Goal: Information Seeking & Learning: Learn about a topic

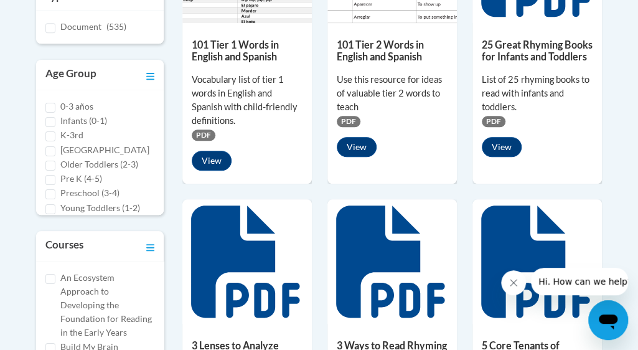
scroll to position [407, 0]
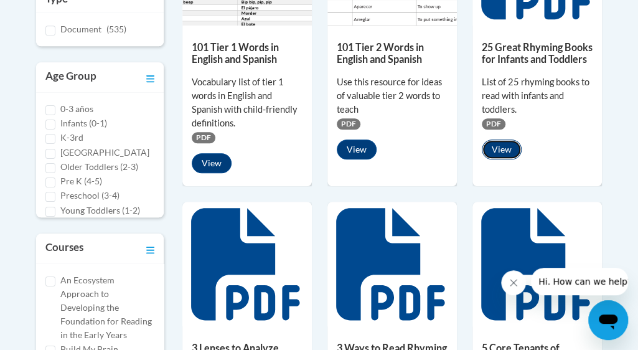
click at [496, 148] on button "View" at bounding box center [502, 150] width 40 height 20
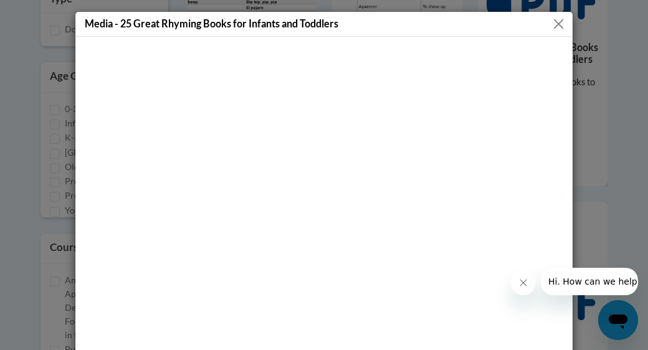
click at [553, 26] on button "Close" at bounding box center [559, 24] width 16 height 16
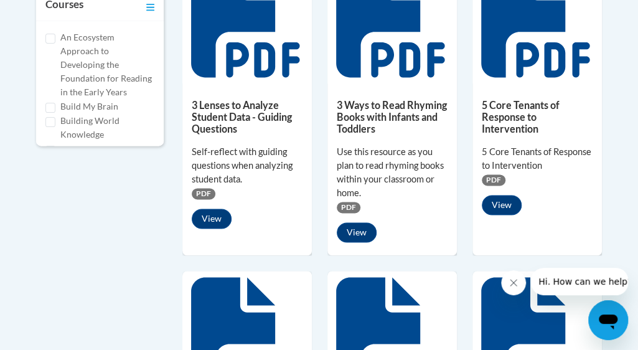
scroll to position [643, 0]
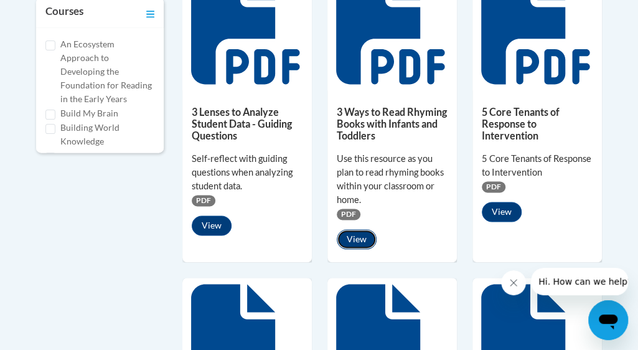
click at [360, 245] on button "View" at bounding box center [357, 239] width 40 height 20
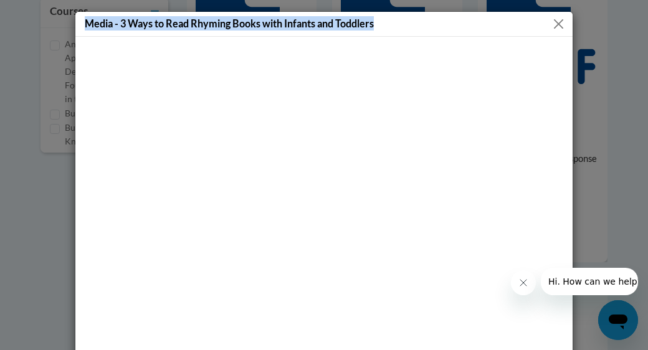
drag, startPoint x: 82, startPoint y: 22, endPoint x: 375, endPoint y: 23, distance: 292.8
click at [375, 23] on div "Media - 3 Ways to Read Rhyming Books with Infants and Toddlers" at bounding box center [323, 24] width 497 height 25
copy h5 "Media - 3 Ways to Read Rhyming Books with Infants and Toddlers"
click at [386, 22] on div "Media - 3 Ways to Read Rhyming Books with Infants and Toddlers" at bounding box center [323, 24] width 497 height 25
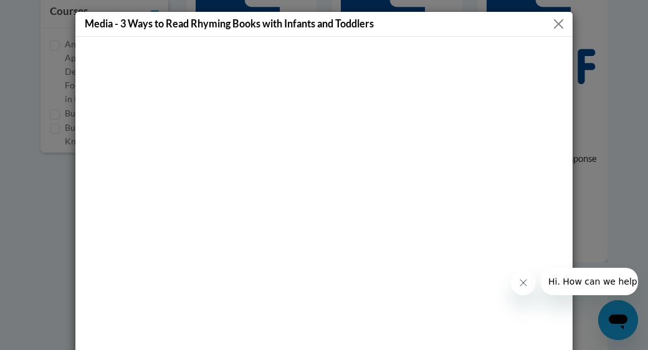
click at [556, 21] on button "Close" at bounding box center [559, 24] width 16 height 16
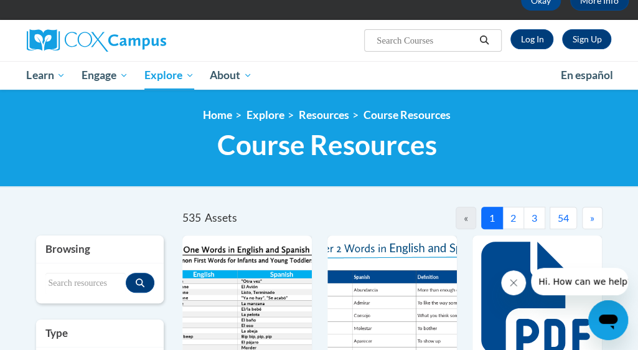
scroll to position [66, 0]
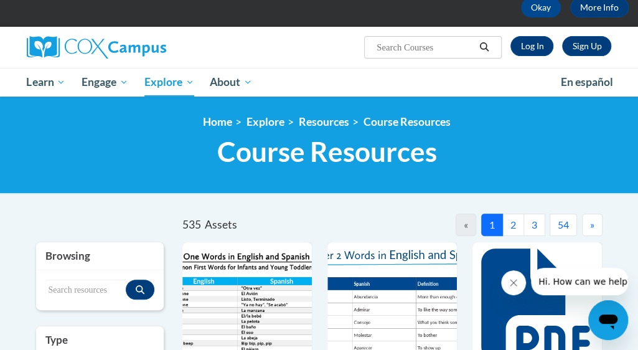
click at [450, 44] on input "Search..." at bounding box center [426, 47] width 100 height 15
type input "rhythm and rhyme"
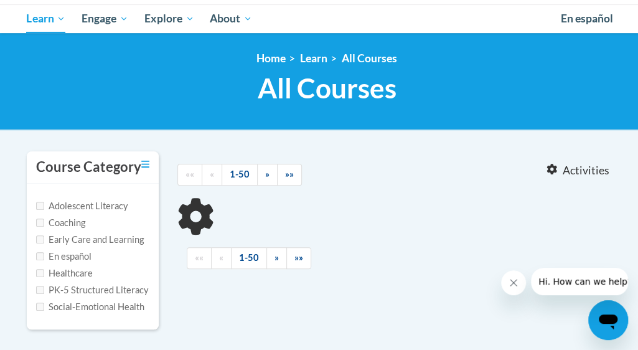
scroll to position [162, 0]
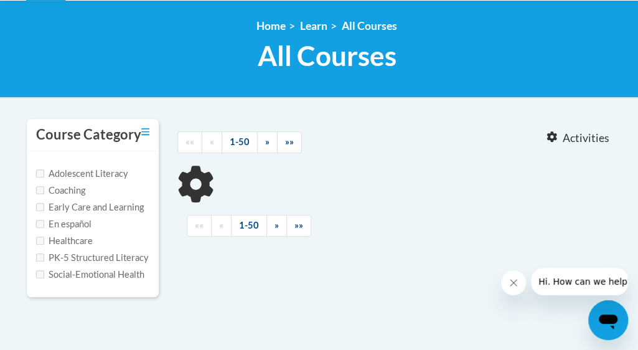
type input "rhythm and rhyme"
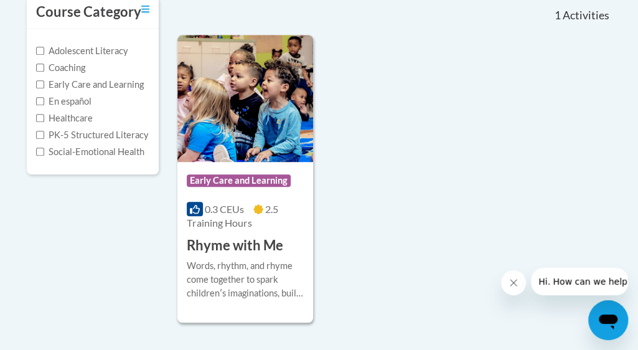
scroll to position [283, 0]
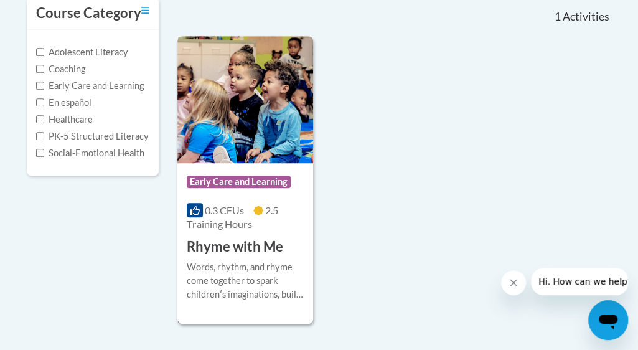
click at [309, 263] on div "More Info Start Words, rhythm, and rhyme come together to spark childrenʹs imag…" at bounding box center [246, 289] width 136 height 64
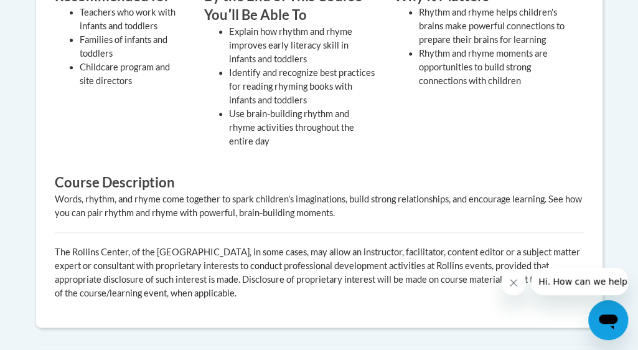
scroll to position [559, 0]
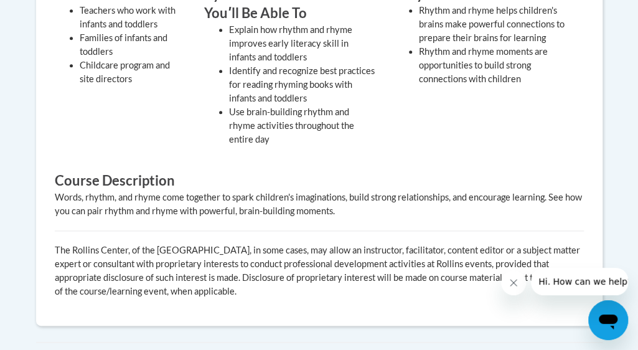
drag, startPoint x: 642, startPoint y: 56, endPoint x: 653, endPoint y: 202, distance: 146.8
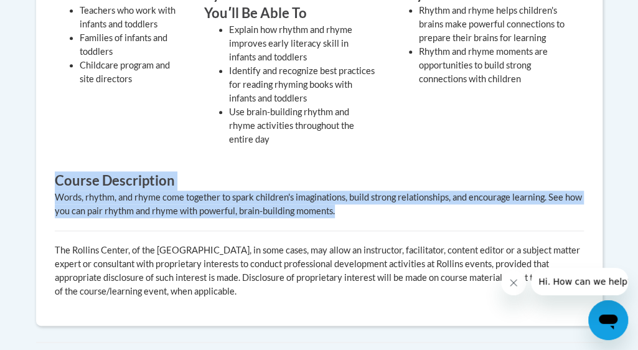
drag, startPoint x: 55, startPoint y: 180, endPoint x: 355, endPoint y: 210, distance: 301.1
click at [355, 210] on div "Recommended for Teachers who work with infants and toddlers Families of infants…" at bounding box center [319, 146] width 548 height 323
copy div "Course Description Words, rhythm, and rhyme come together to spark children's i…"
click at [306, 171] on h3 "Course Description" at bounding box center [319, 180] width 529 height 19
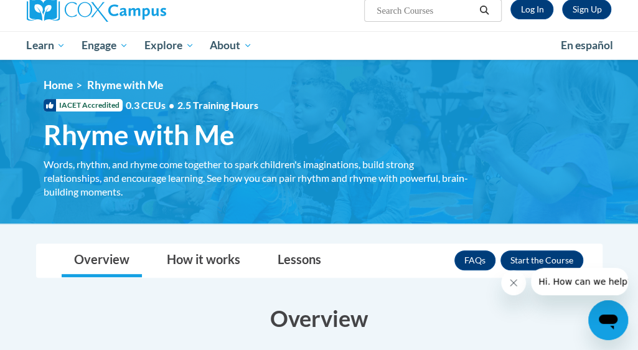
scroll to position [92, 0]
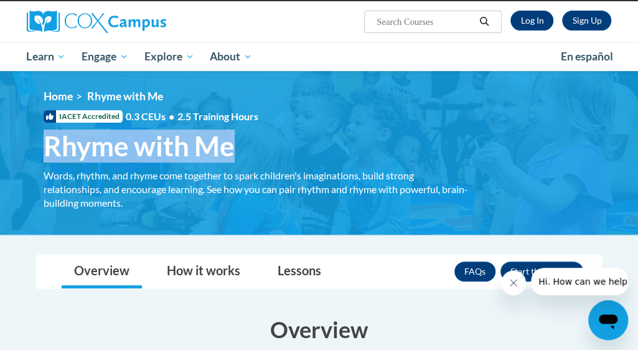
drag, startPoint x: 234, startPoint y: 147, endPoint x: 50, endPoint y: 154, distance: 183.9
click at [50, 154] on span "Rhyme with Me" at bounding box center [139, 146] width 191 height 33
copy span "Rhyme with Me"
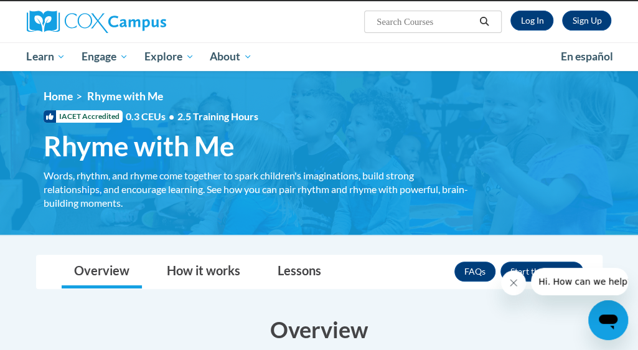
click at [300, 29] on div "Sign Up Log In Search Search..." at bounding box center [420, 17] width 403 height 32
click at [411, 23] on input "Search..." at bounding box center [426, 21] width 100 height 15
type input "bubble map"
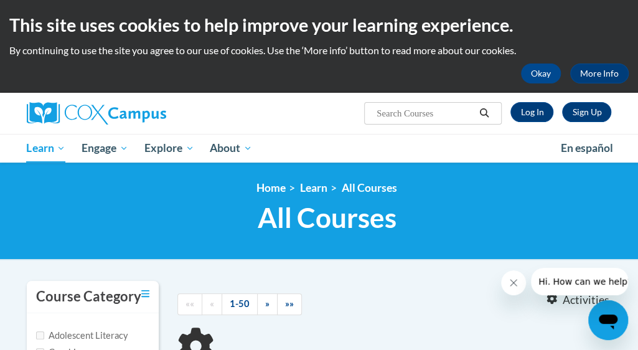
type input "bubble map"
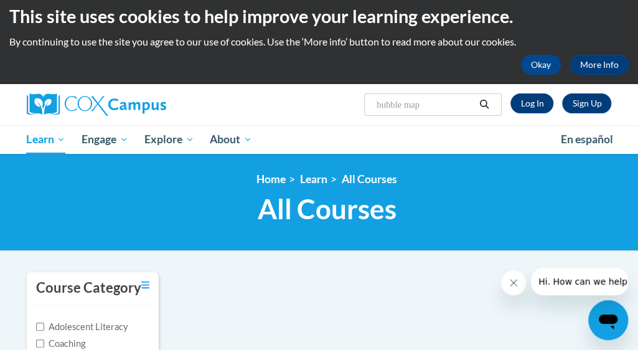
scroll to position [8, 0]
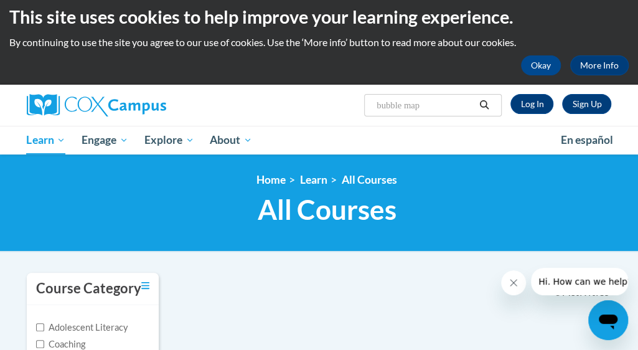
click at [638, 53] on html "This site uses cookies to help improve your learning experience. By continuing …" at bounding box center [319, 167] width 638 height 350
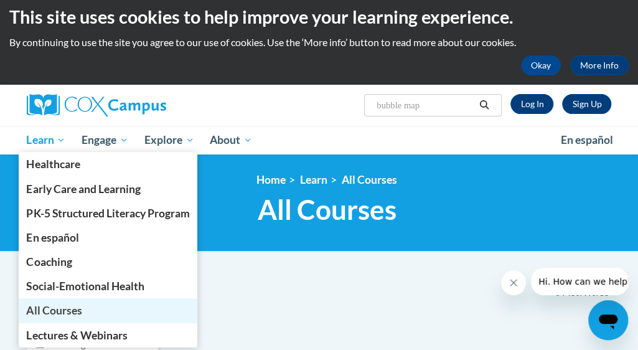
click at [50, 306] on span "All Courses" at bounding box center [53, 310] width 55 height 13
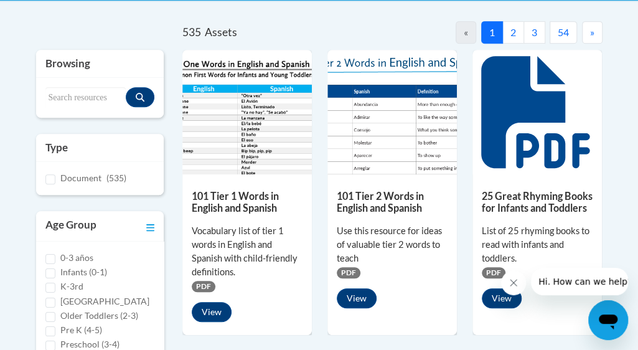
scroll to position [256, 0]
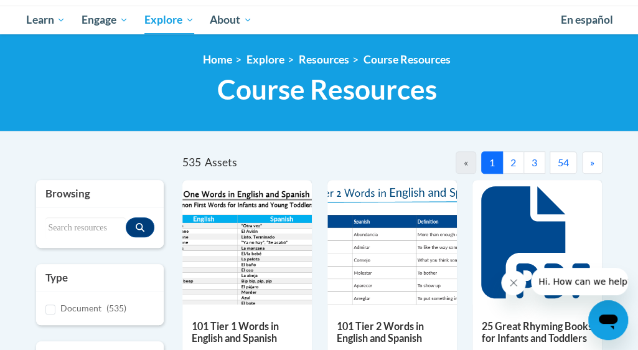
drag, startPoint x: 642, startPoint y: 63, endPoint x: 625, endPoint y: 85, distance: 28.0
click at [625, 85] on html "This site uses cookies to help improve your learning experience. By continuing …" at bounding box center [319, 47] width 638 height 350
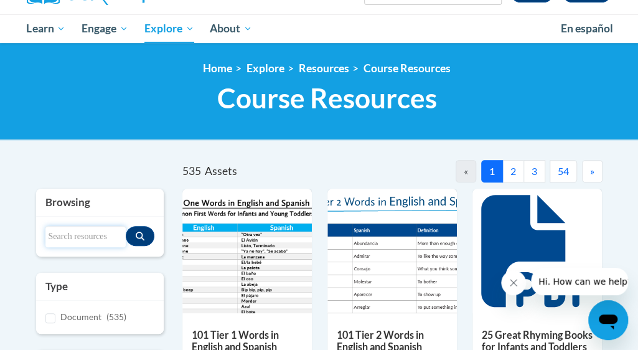
click at [90, 237] on input "Search resources" at bounding box center [85, 236] width 80 height 21
type input "rhythm and rhyme nurtures development"
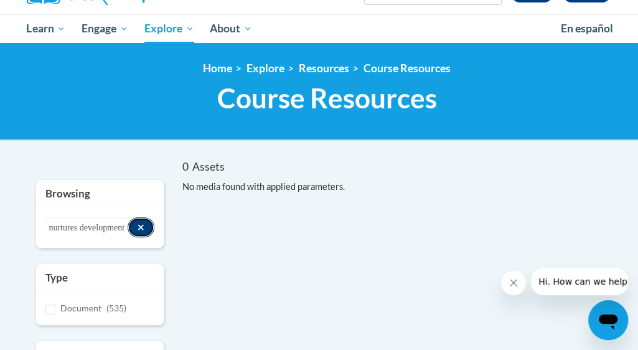
scroll to position [0, 0]
click at [135, 226] on button "Search resources" at bounding box center [141, 227] width 27 height 20
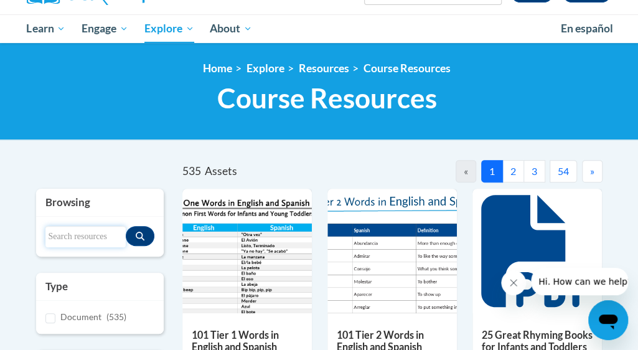
click at [82, 240] on input "Search resources" at bounding box center [85, 236] width 80 height 21
type input "rhyme"
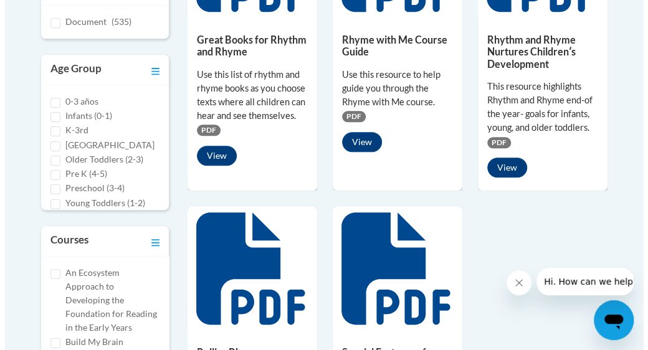
scroll to position [405, 0]
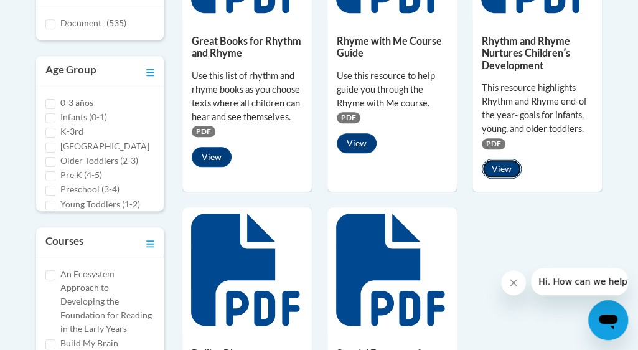
click at [495, 169] on button "View" at bounding box center [502, 169] width 40 height 20
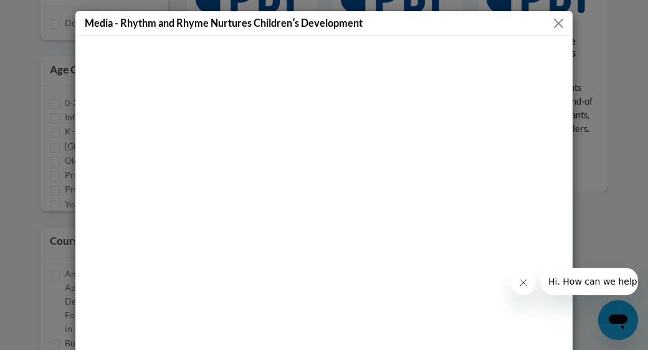
scroll to position [0, 0]
click at [557, 28] on button "Close" at bounding box center [559, 24] width 16 height 16
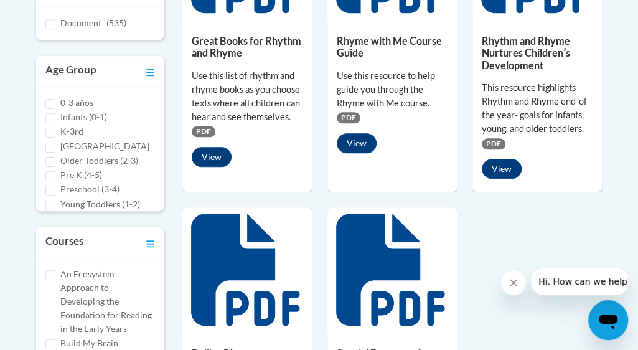
click at [493, 143] on span "PDF" at bounding box center [494, 143] width 24 height 11
click at [501, 171] on button "View" at bounding box center [502, 169] width 40 height 20
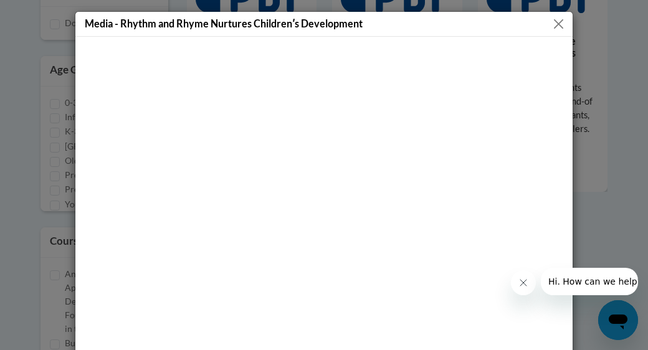
click at [553, 26] on button "Close" at bounding box center [559, 24] width 16 height 16
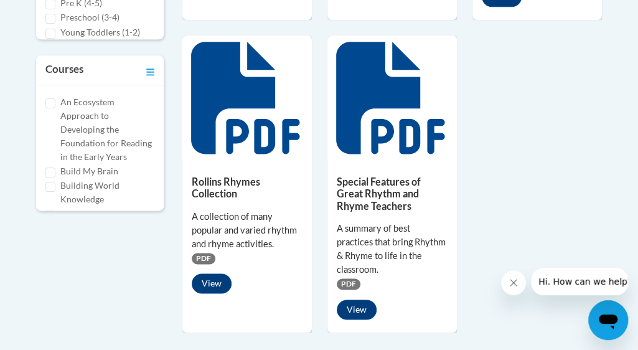
scroll to position [593, 0]
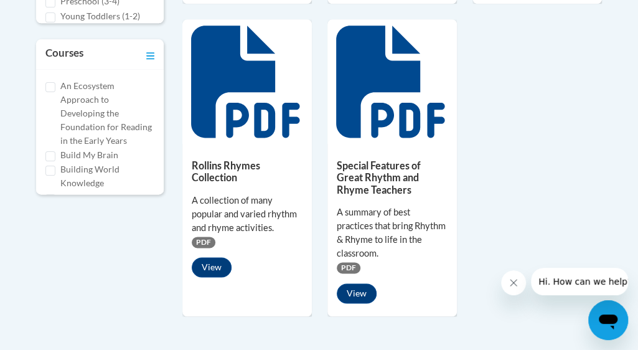
click at [358, 263] on span "PDF" at bounding box center [349, 267] width 24 height 11
click at [374, 128] on icon at bounding box center [390, 82] width 108 height 112
click at [369, 300] on button "View" at bounding box center [357, 293] width 40 height 20
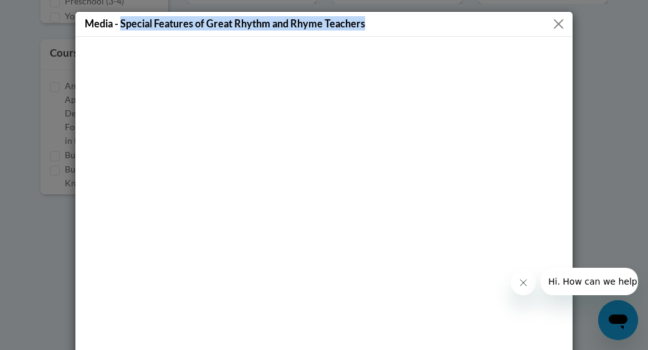
drag, startPoint x: 366, startPoint y: 23, endPoint x: 116, endPoint y: 26, distance: 250.4
click at [116, 26] on div "Media - Special Features of Great Rhythm and Rhyme Teachers" at bounding box center [323, 24] width 497 height 25
copy h5 "Special Features of Great Rhythm and Rhyme Teachers"
click at [423, 27] on div "Media - Special Features of Great Rhythm and Rhyme Teachers" at bounding box center [323, 24] width 497 height 25
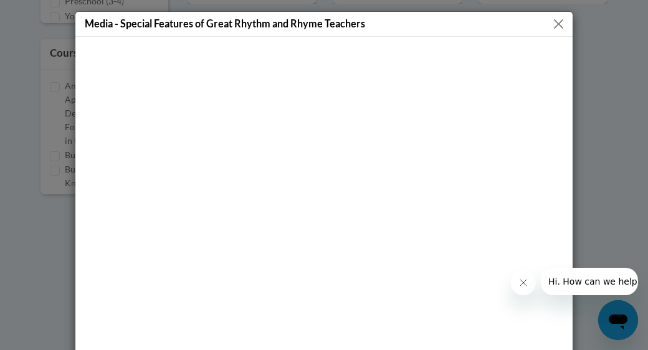
click at [558, 27] on button "Close" at bounding box center [559, 24] width 16 height 16
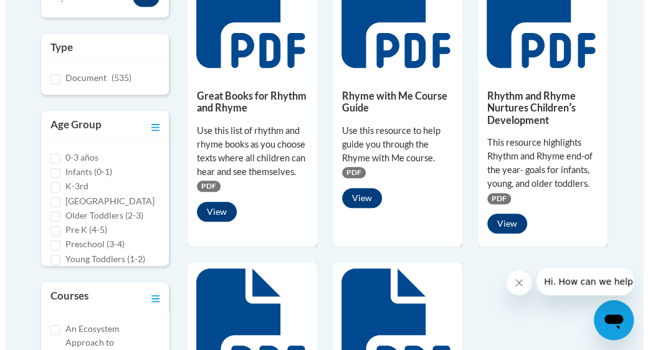
scroll to position [335, 0]
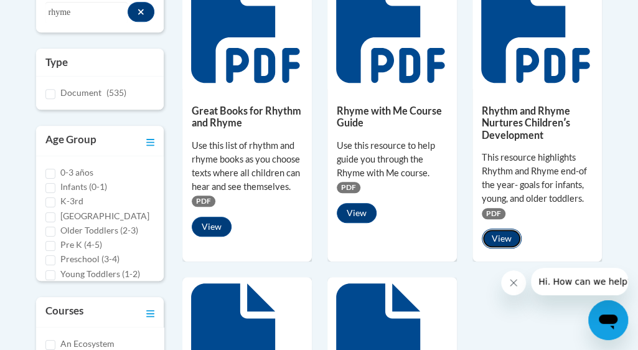
click at [504, 232] on button "View" at bounding box center [502, 239] width 40 height 20
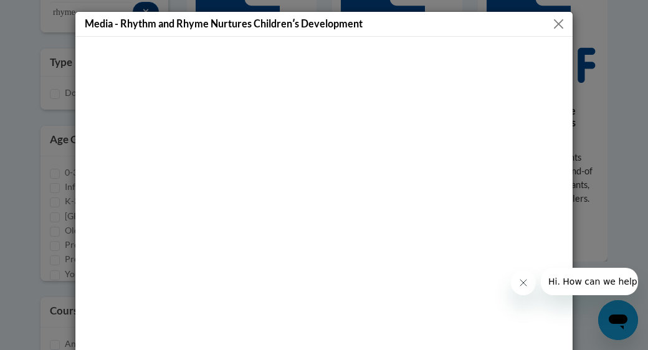
click at [363, 20] on div "Media - Rhythm and Rhyme Nurtures Childrenʹs Development" at bounding box center [323, 24] width 497 height 25
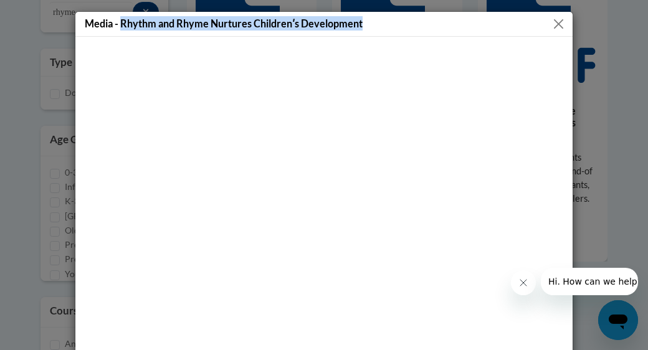
drag, startPoint x: 356, startPoint y: 25, endPoint x: 116, endPoint y: 28, distance: 239.8
click at [116, 28] on h5 "Media - Rhythm and Rhyme Nurtures Childrenʹs Development" at bounding box center [224, 23] width 278 height 14
copy h5 "Rhythm and Rhyme Nurtures Childrenʹs Development"
click at [551, 22] on button "Close" at bounding box center [559, 24] width 16 height 16
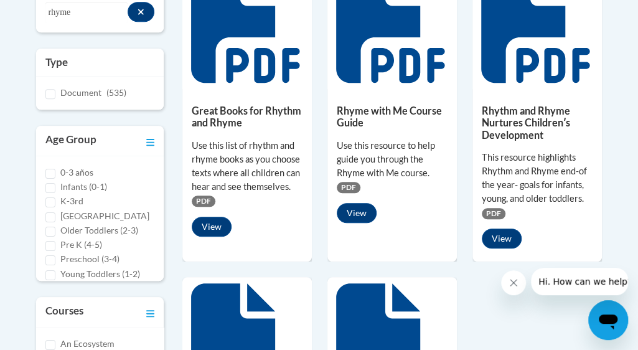
click at [319, 212] on div "Great Books for Rhythm and Rhyme Use this list of rhythm and rhyme books as you…" at bounding box center [393, 269] width 420 height 610
click at [366, 212] on button "View" at bounding box center [357, 213] width 40 height 20
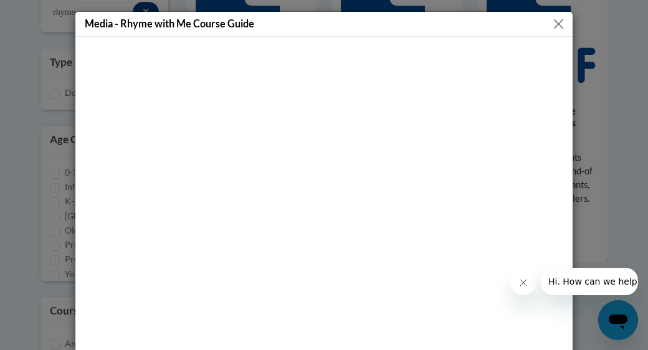
click at [557, 24] on button "Close" at bounding box center [559, 24] width 16 height 16
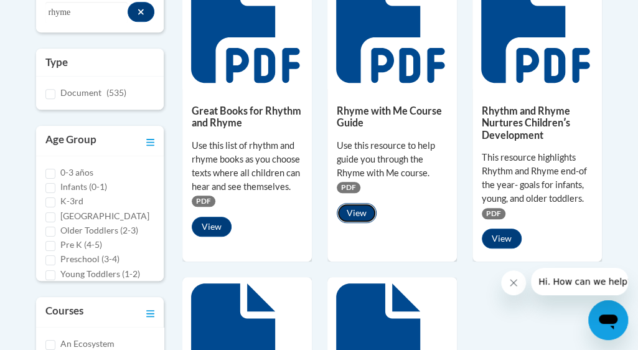
click at [361, 211] on button "View" at bounding box center [357, 213] width 40 height 20
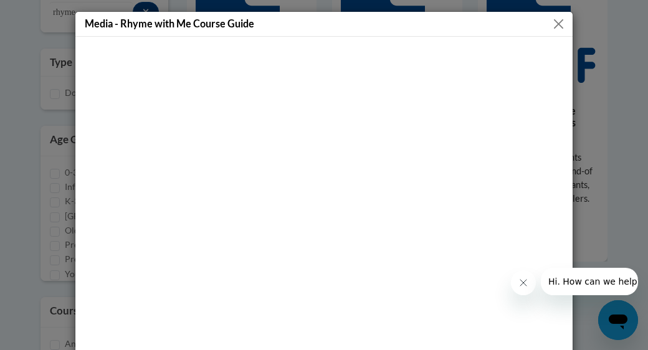
click at [361, 42] on div at bounding box center [323, 235] width 497 height 396
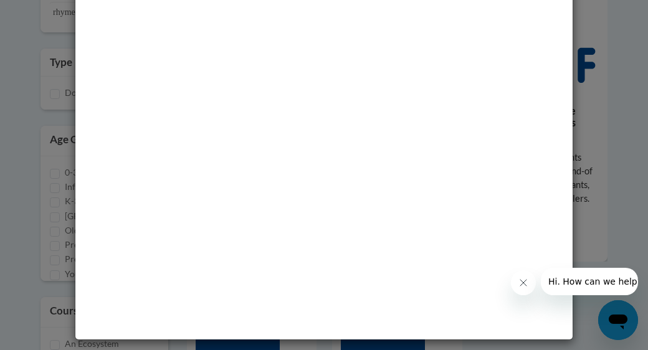
scroll to position [0, 0]
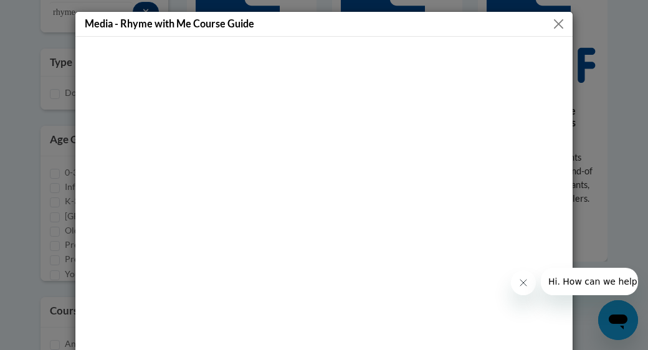
click at [551, 25] on button "Close" at bounding box center [559, 24] width 16 height 16
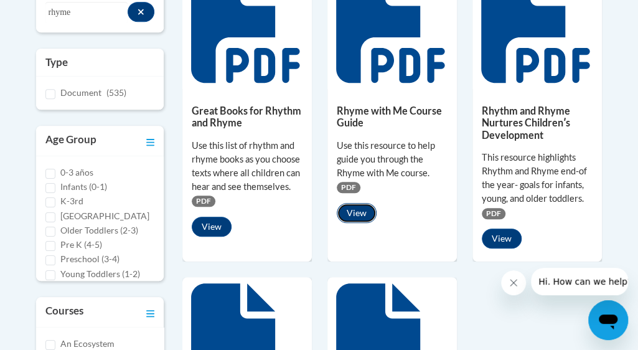
click at [351, 212] on button "View" at bounding box center [357, 213] width 40 height 20
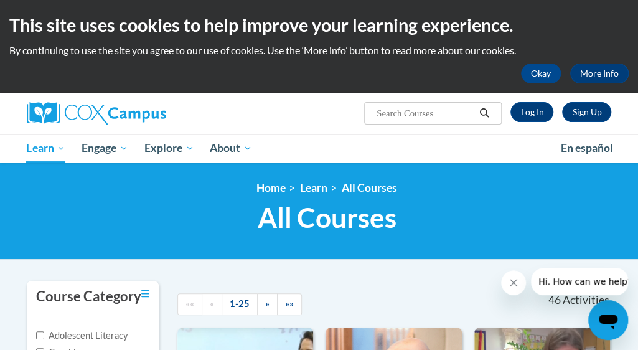
click at [284, 112] on div "Sign Up Log In Search Search..." at bounding box center [420, 109] width 403 height 32
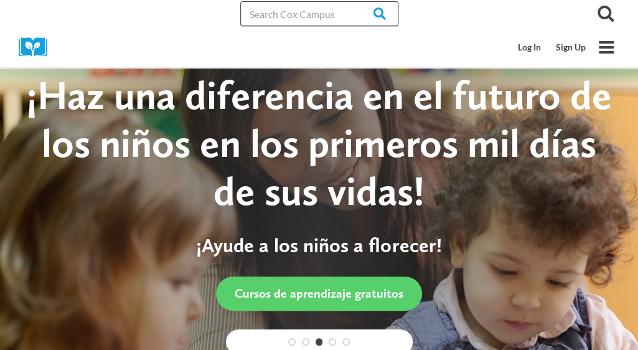
click at [318, 17] on input "Search in [URL][DOMAIN_NAME]" at bounding box center [319, 13] width 158 height 25
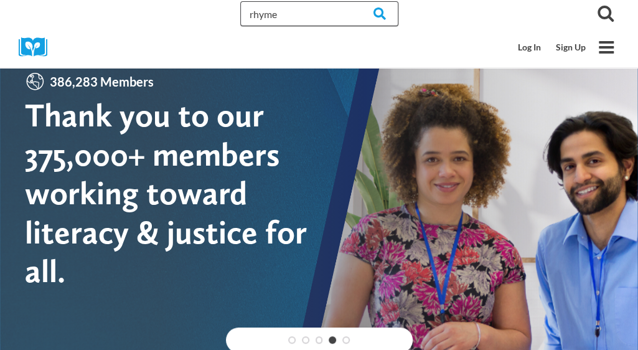
type input "rhyme"
click at [350, 1] on input "Search" at bounding box center [374, 13] width 49 height 25
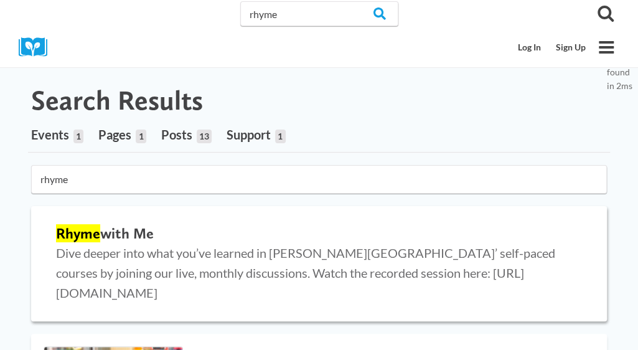
click at [162, 225] on h2 "Rhyme with Me" at bounding box center [319, 234] width 526 height 18
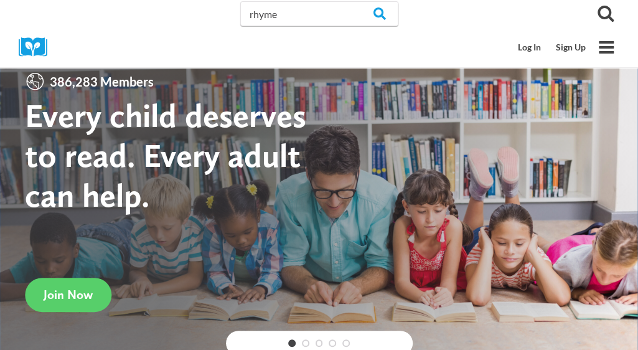
drag, startPoint x: 0, startPoint y: 0, endPoint x: 177, endPoint y: 45, distance: 182.7
click at [177, 45] on div at bounding box center [150, 47] width 262 height 40
click at [36, 50] on img at bounding box center [37, 46] width 37 height 19
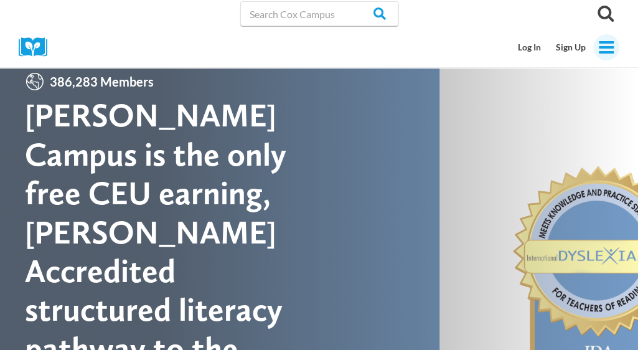
click at [610, 44] on icon "Toggle Menu" at bounding box center [606, 47] width 17 height 17
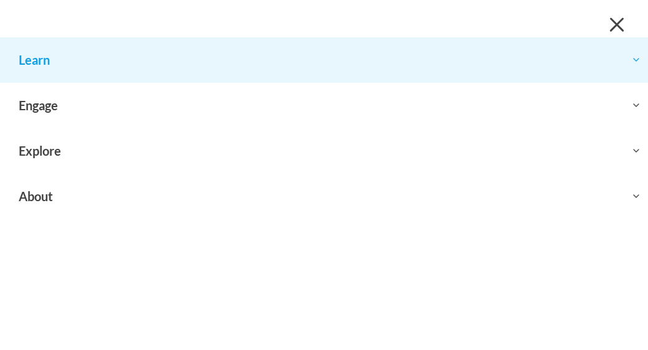
click at [633, 61] on icon "Expand" at bounding box center [636, 60] width 10 height 10
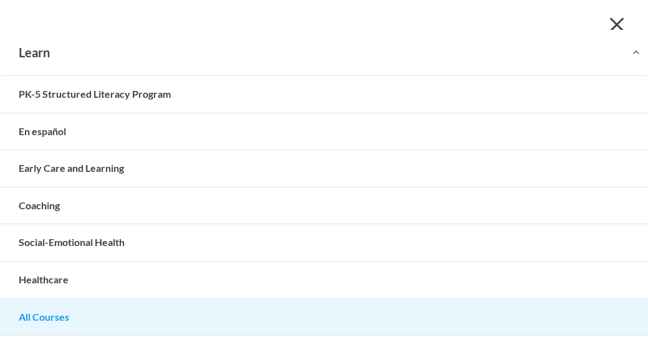
click at [400, 299] on link "All Courses" at bounding box center [324, 317] width 648 height 37
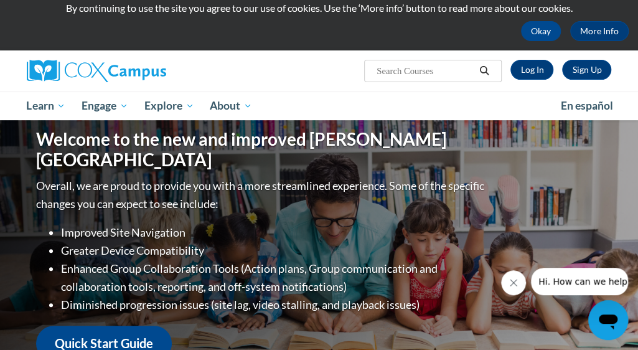
scroll to position [12, 0]
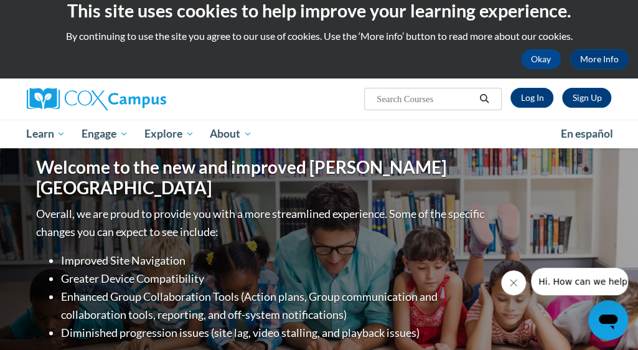
drag, startPoint x: 644, startPoint y: 31, endPoint x: 649, endPoint y: 36, distance: 6.6
click at [638, 36] on html "This site uses cookies to help improve your learning experience. By continuing …" at bounding box center [319, 161] width 638 height 350
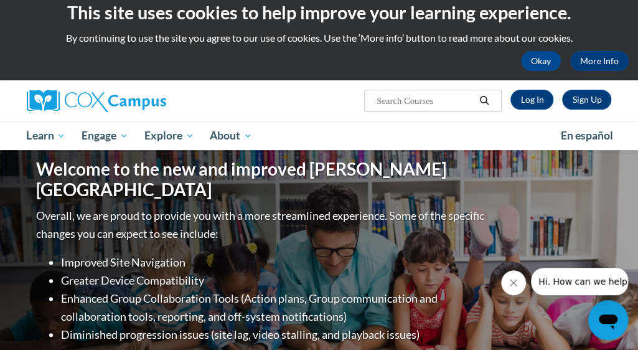
click at [392, 104] on input "Search..." at bounding box center [426, 100] width 100 height 15
click at [410, 99] on input "Search..." at bounding box center [426, 100] width 100 height 15
click at [422, 101] on input "special features of rhythem and rhyme" at bounding box center [426, 100] width 100 height 15
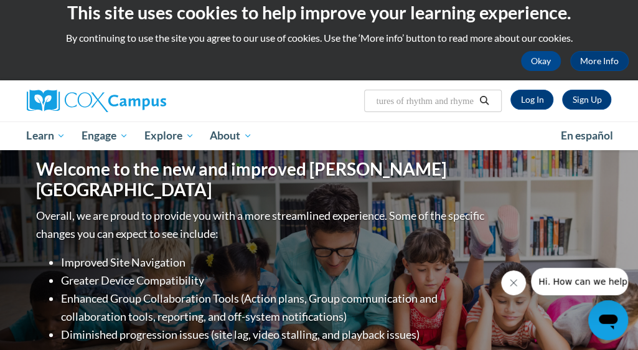
type input "special features of rhythm and rhyme"
click at [485, 99] on icon "Search" at bounding box center [484, 100] width 11 height 9
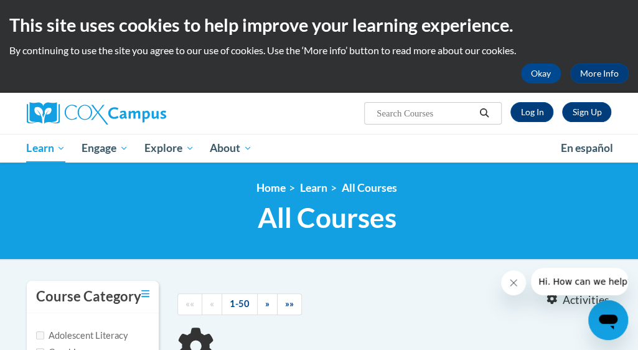
type input "special features of rhythm and rhyme"
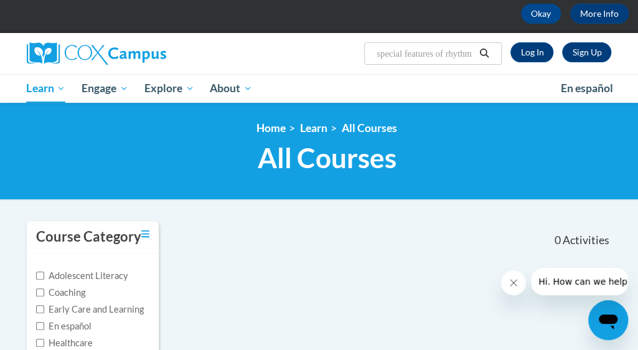
scroll to position [51, 0]
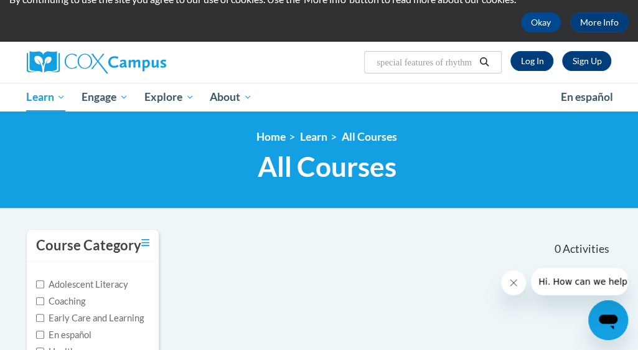
click at [446, 64] on input "special features of rhythm and rhyme" at bounding box center [426, 62] width 100 height 15
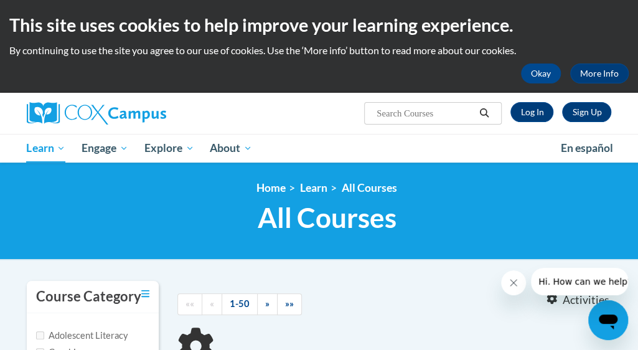
type input "special features of rhythm and rhyme"
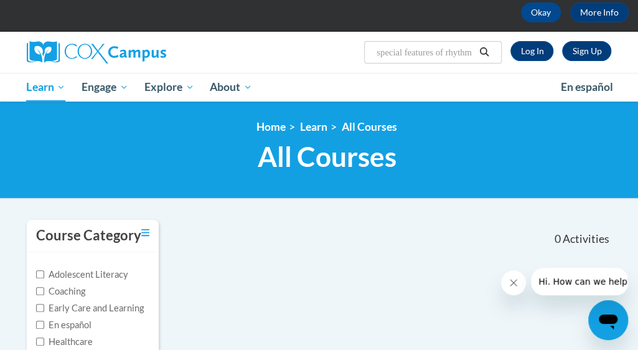
scroll to position [49, 0]
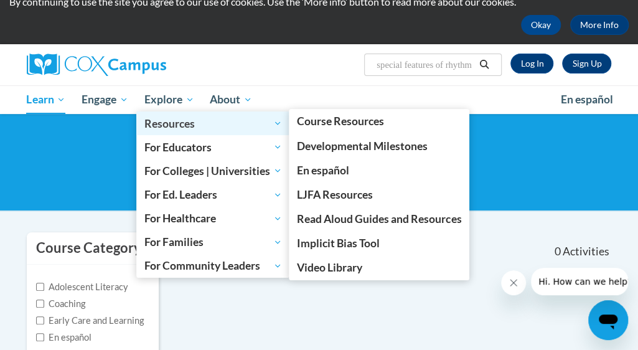
click at [171, 131] on span "Resources" at bounding box center [214, 123] width 138 height 15
click at [171, 124] on span "Resources" at bounding box center [214, 123] width 138 height 15
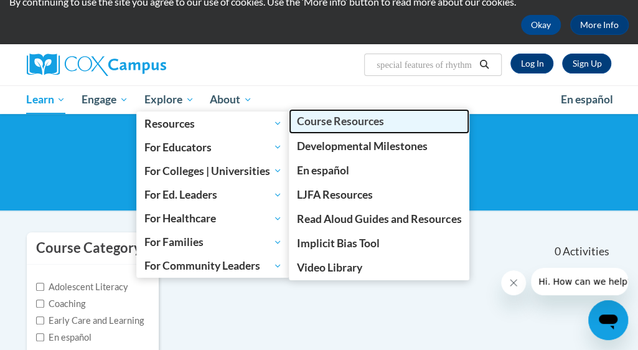
click at [306, 120] on span "Course Resources" at bounding box center [340, 121] width 87 height 13
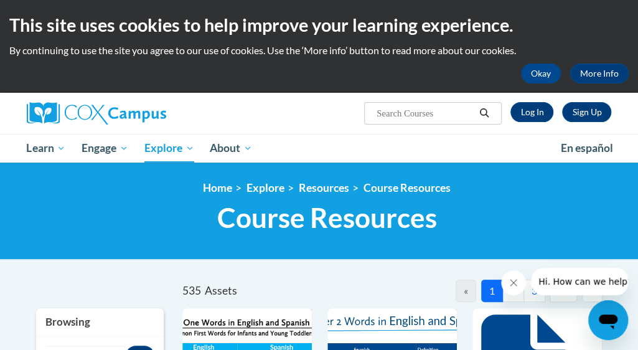
click at [401, 116] on input "Search..." at bounding box center [426, 113] width 100 height 15
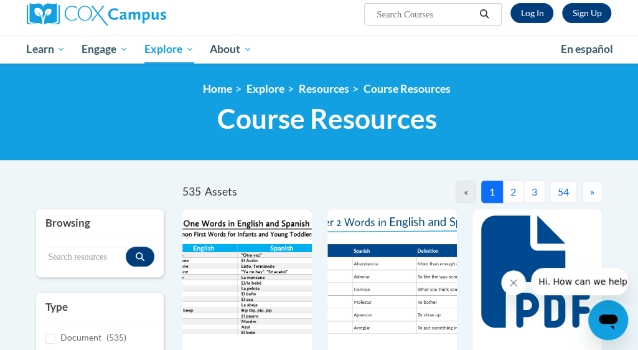
scroll to position [3, 0]
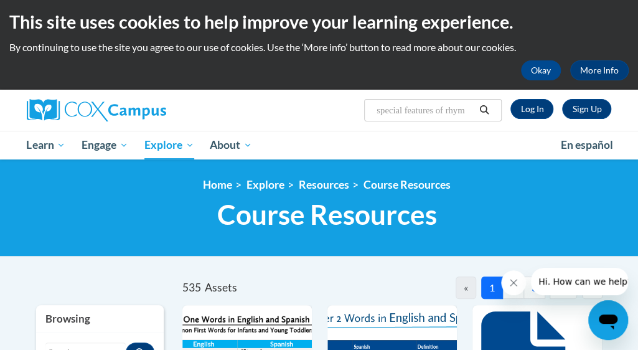
type input "special features of rhyme"
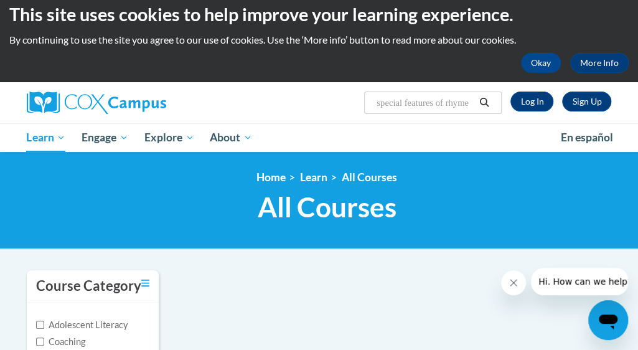
scroll to position [10, 0]
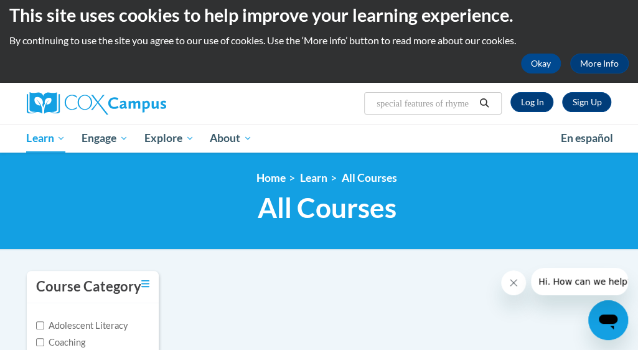
drag, startPoint x: 406, startPoint y: 103, endPoint x: 330, endPoint y: 115, distance: 76.9
click at [330, 115] on div "Sign Up Log In Search Search... special features of rhyme" at bounding box center [319, 103] width 604 height 41
type input "features of rhyme"
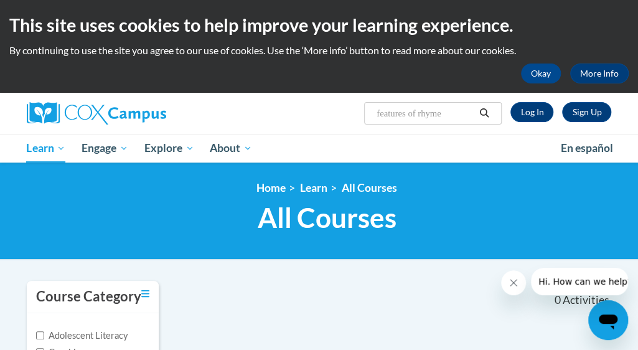
drag, startPoint x: 425, startPoint y: 113, endPoint x: 358, endPoint y: 117, distance: 66.8
click at [358, 117] on div "Sign Up Log In Search Search... features of rhyme" at bounding box center [420, 109] width 403 height 32
type input "rhyme"
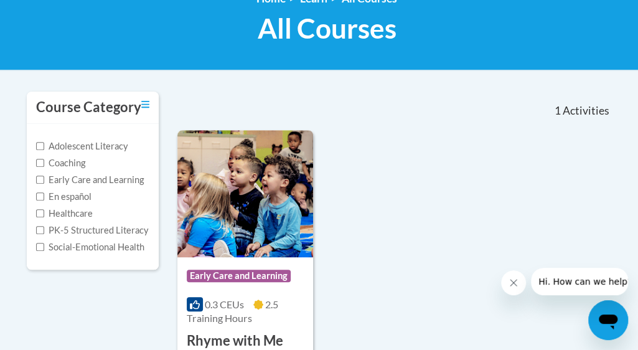
scroll to position [191, 0]
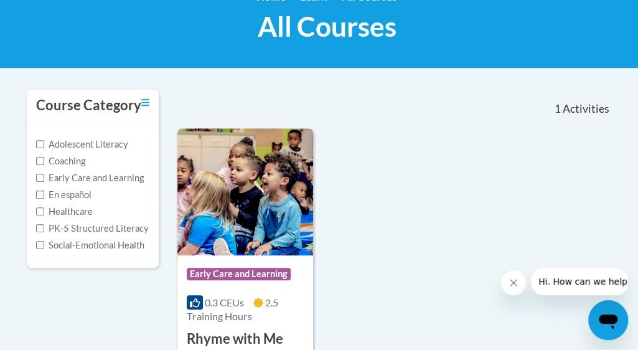
click at [306, 213] on img at bounding box center [246, 191] width 136 height 127
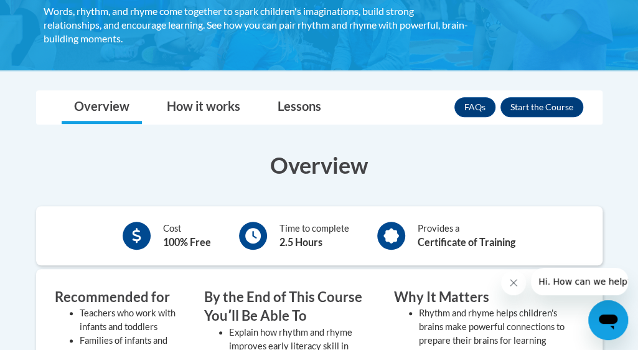
scroll to position [249, 0]
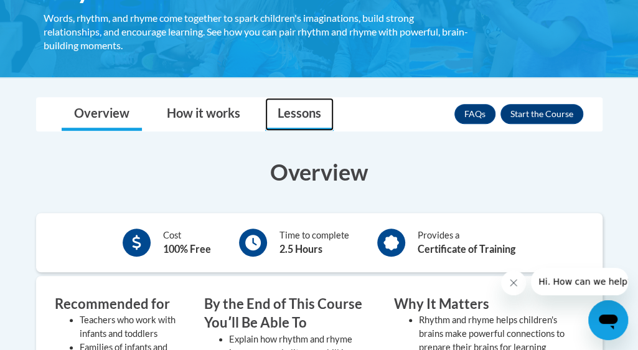
click at [287, 114] on link "Lessons" at bounding box center [299, 114] width 69 height 33
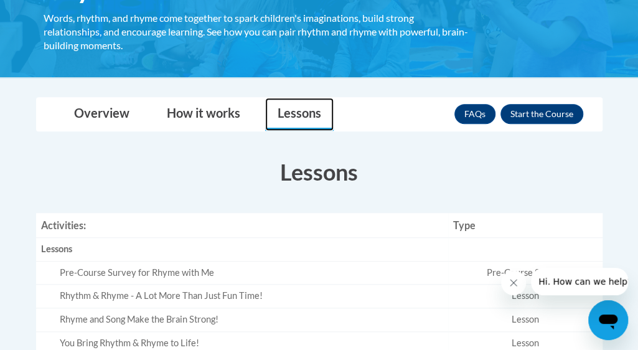
click at [287, 114] on link "Lessons" at bounding box center [299, 114] width 69 height 33
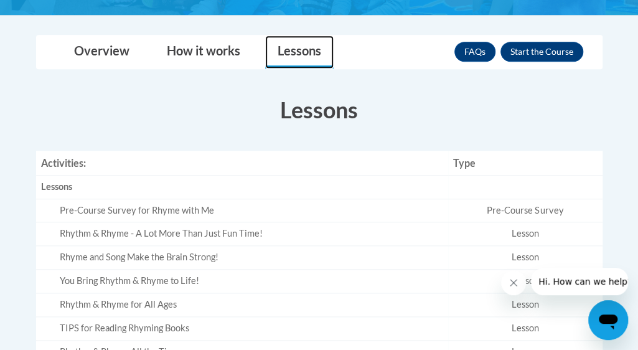
scroll to position [287, 0]
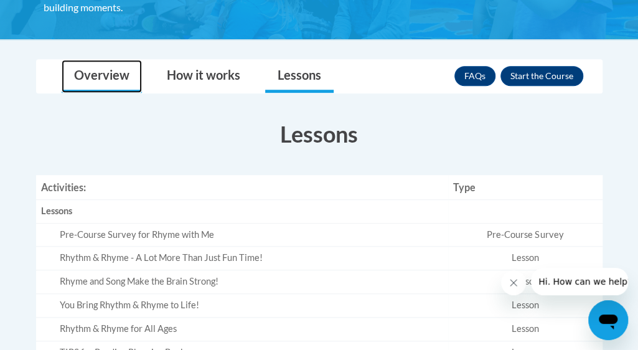
click at [122, 77] on link "Overview" at bounding box center [102, 76] width 80 height 33
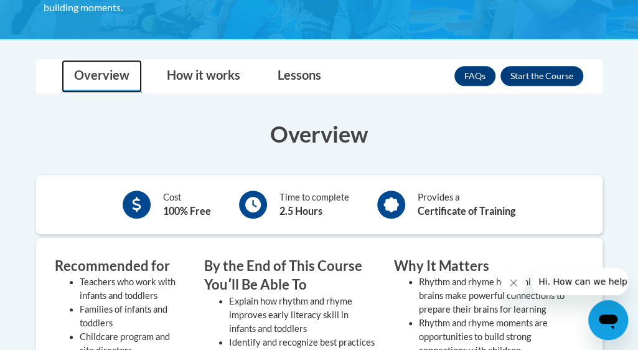
click at [122, 77] on link "Overview" at bounding box center [102, 76] width 80 height 33
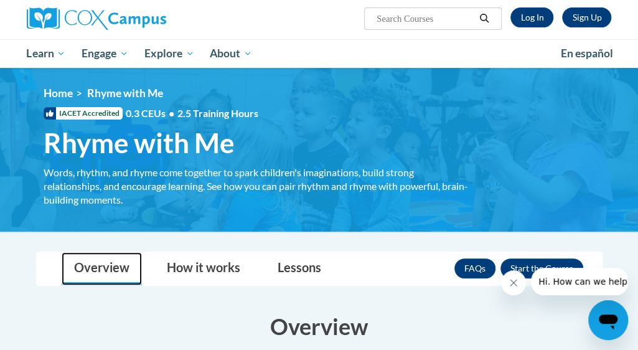
scroll to position [0, 0]
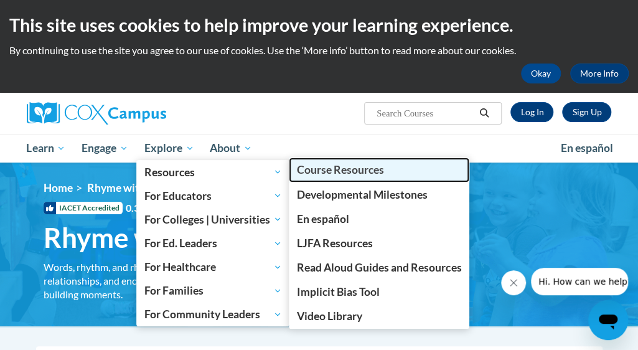
click at [319, 179] on link "Course Resources" at bounding box center [379, 170] width 181 height 24
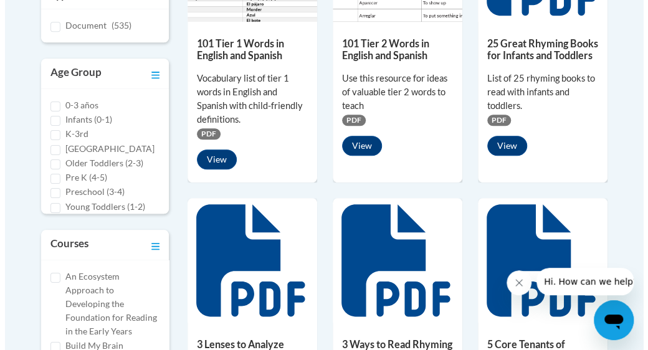
scroll to position [486, 0]
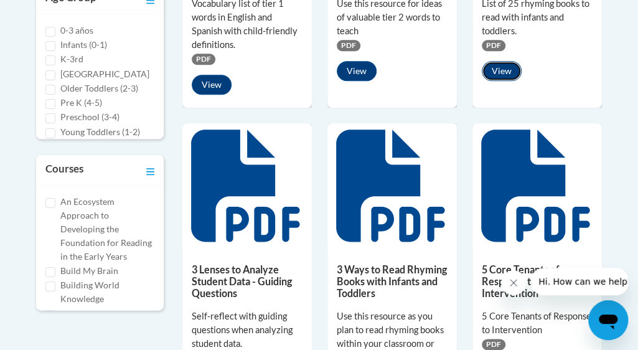
click at [506, 65] on button "View" at bounding box center [502, 71] width 40 height 20
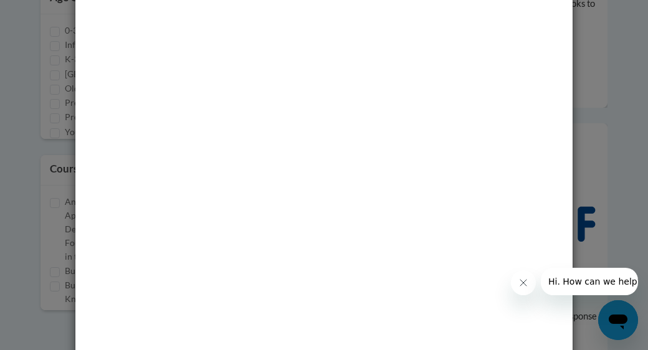
scroll to position [64, 0]
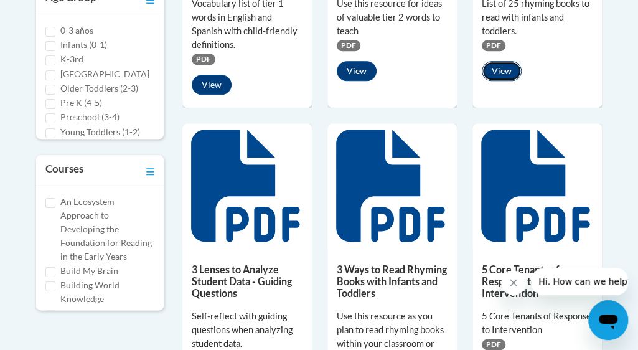
click at [516, 67] on button "View" at bounding box center [502, 71] width 40 height 20
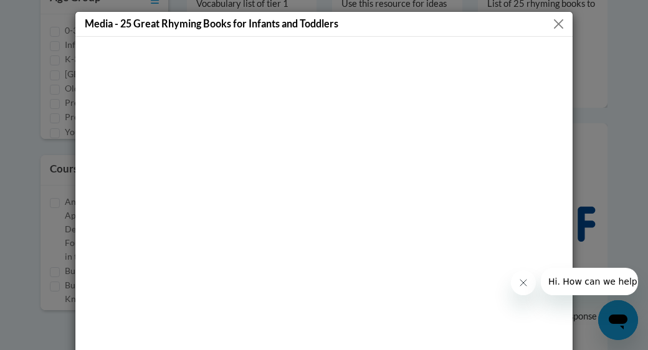
click at [556, 27] on button "Close" at bounding box center [559, 24] width 16 height 16
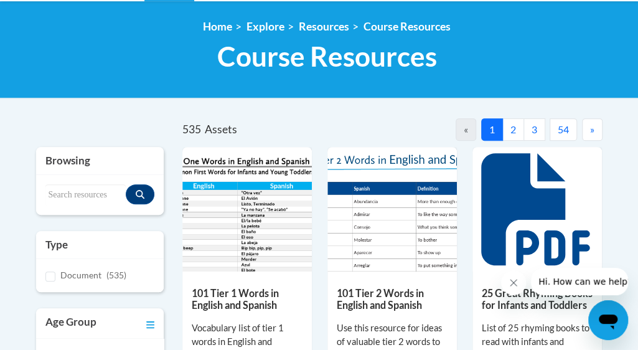
scroll to position [175, 0]
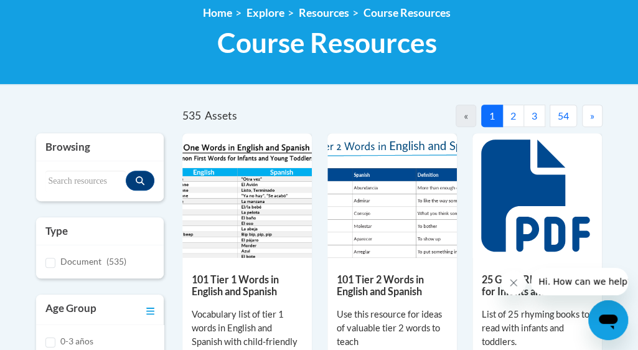
click at [513, 120] on button "2" at bounding box center [514, 116] width 22 height 22
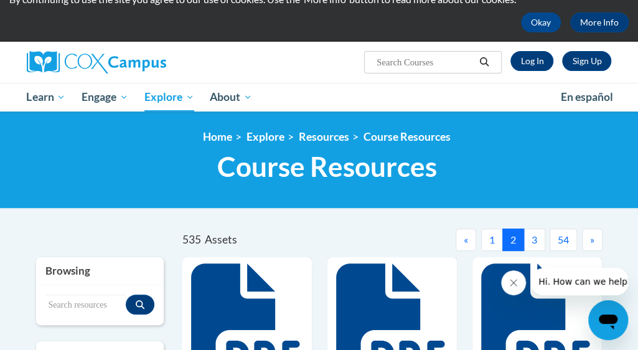
scroll to position [49, 0]
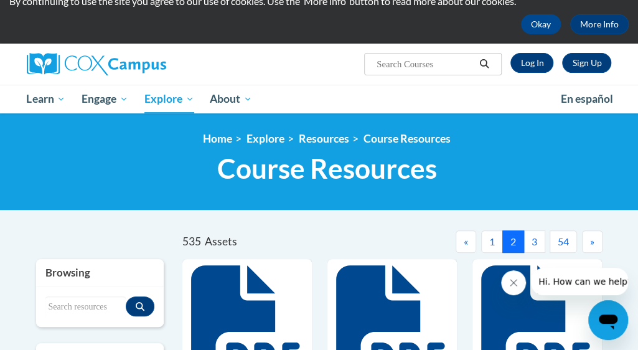
click at [538, 237] on button "3" at bounding box center [535, 241] width 22 height 22
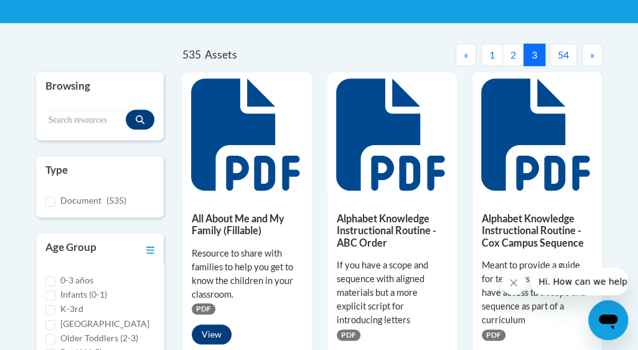
scroll to position [188, 0]
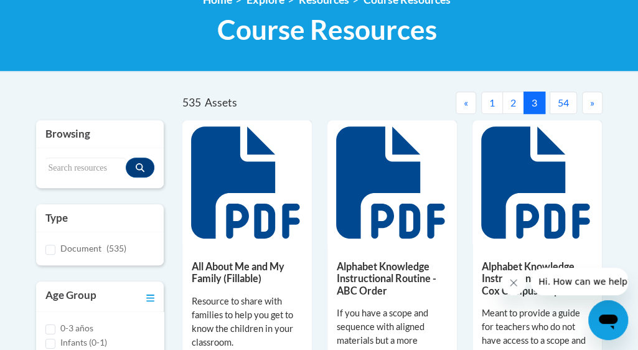
click at [596, 103] on button "»" at bounding box center [592, 103] width 21 height 22
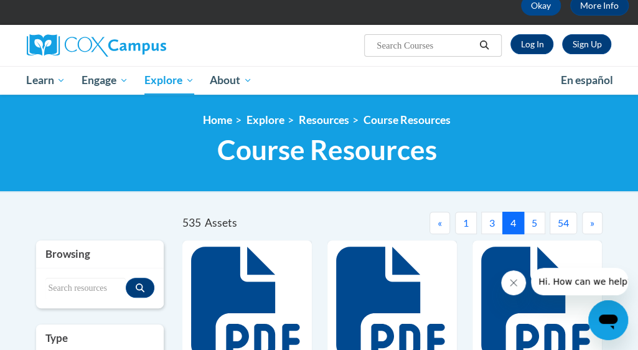
scroll to position [0, 0]
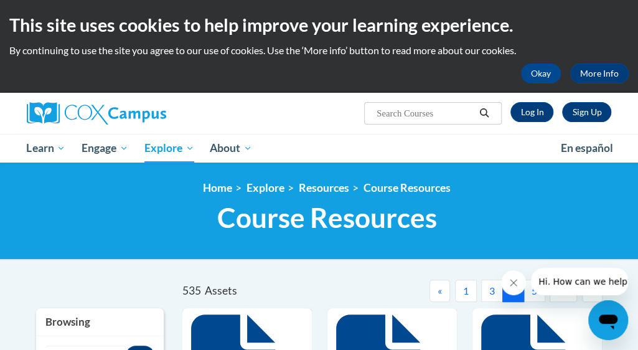
click at [424, 106] on input "Search..." at bounding box center [426, 113] width 100 height 15
type input "rhyme"
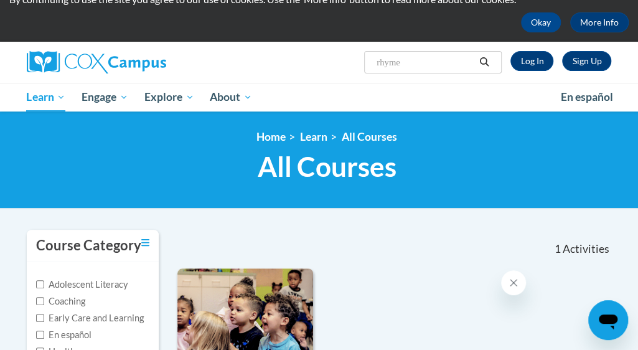
click at [407, 59] on input "rhyme" at bounding box center [426, 62] width 100 height 15
type input "rhythm"
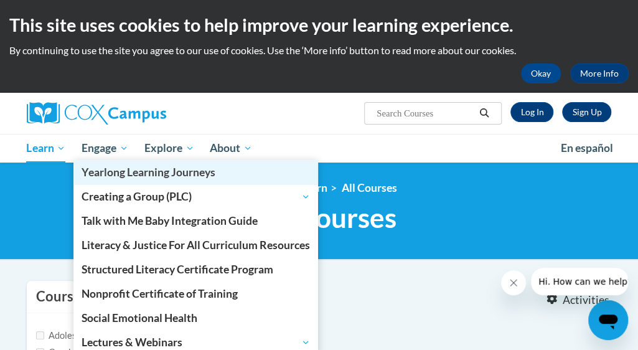
type input "rhythm"
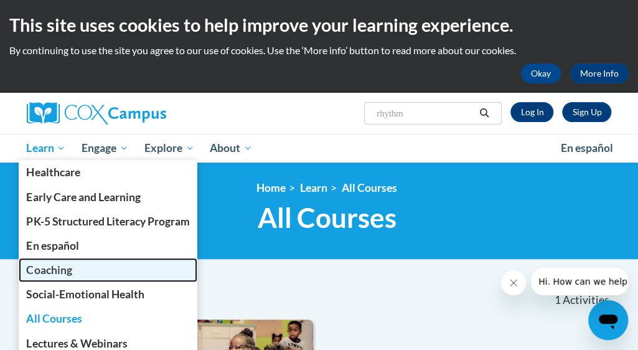
click at [55, 270] on span "Coaching" at bounding box center [48, 269] width 45 height 13
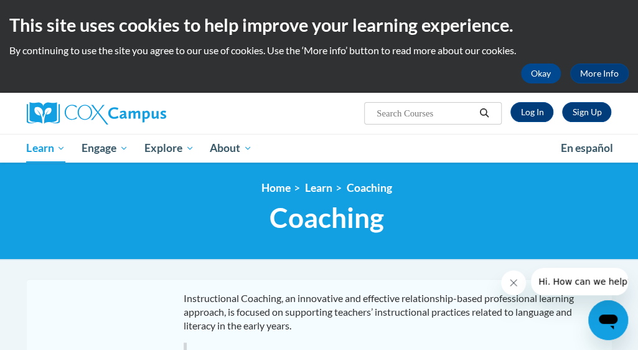
drag, startPoint x: 641, startPoint y: 93, endPoint x: 657, endPoint y: 85, distance: 17.8
click at [638, 85] on html "This site uses cookies to help improve your learning experience. By continuing …" at bounding box center [319, 175] width 638 height 350
click at [397, 115] on input "Search..." at bounding box center [426, 113] width 100 height 15
click at [592, 219] on h1 "Coaching Coaching" at bounding box center [327, 217] width 586 height 33
click at [410, 110] on input "Search..." at bounding box center [426, 113] width 100 height 15
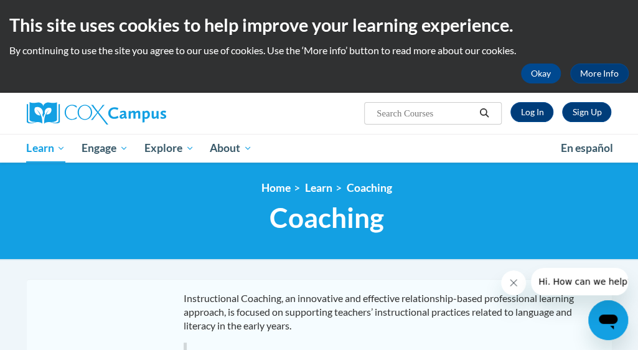
paste input "Special Features of Great Rhythm and Rhyme Teachers"
type input "Special Features of Great Rhythm and Rhyme Teachers"
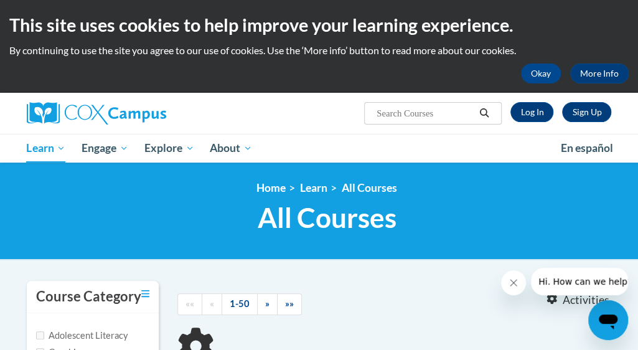
type input "Special Features of Great Rhythm and Rhyme Teachers"
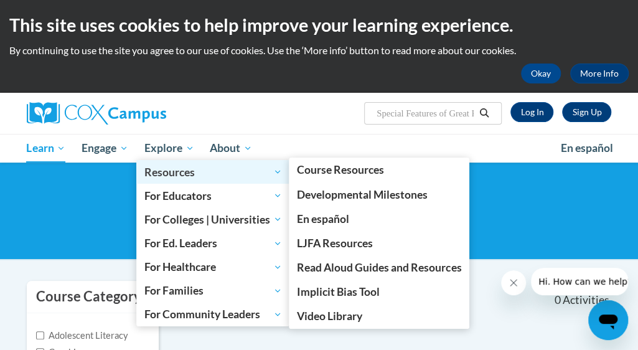
click at [178, 176] on span "Resources" at bounding box center [214, 171] width 138 height 15
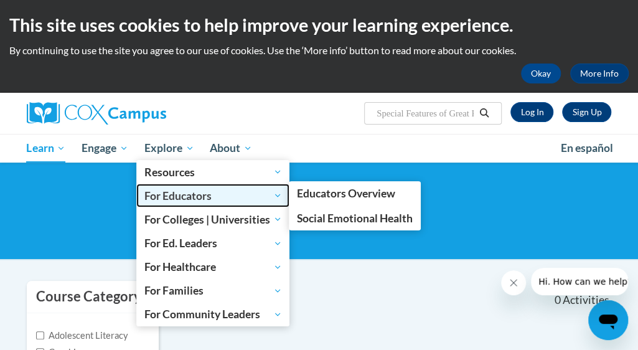
click at [190, 201] on span "For Educators" at bounding box center [214, 195] width 138 height 15
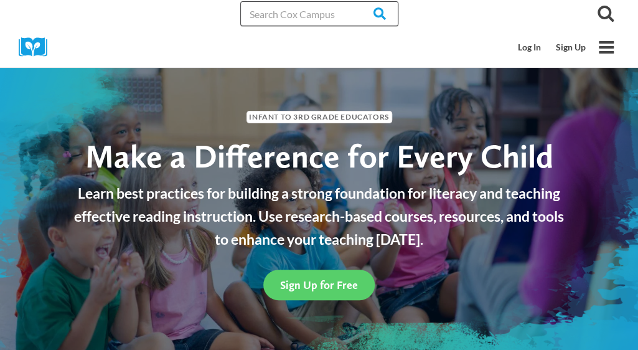
click at [313, 7] on input "Search in [URL][DOMAIN_NAME]" at bounding box center [319, 13] width 158 height 25
click at [311, 9] on input "Search in [URL][DOMAIN_NAME]" at bounding box center [319, 13] width 158 height 25
paste input "Special Features of Great Rhythm and Rhyme Teachers"
type input "Special Features of Great Rhythm and Rhyme Teachers"
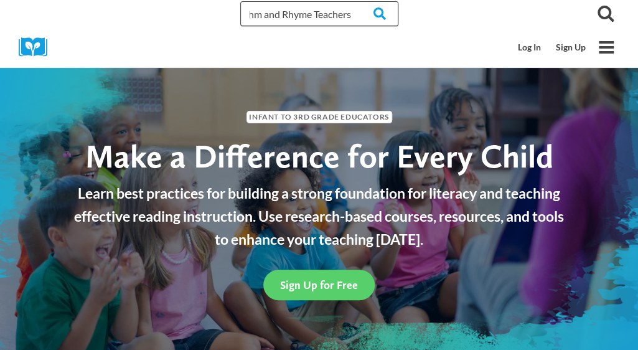
click at [350, 1] on input "Search" at bounding box center [374, 13] width 49 height 25
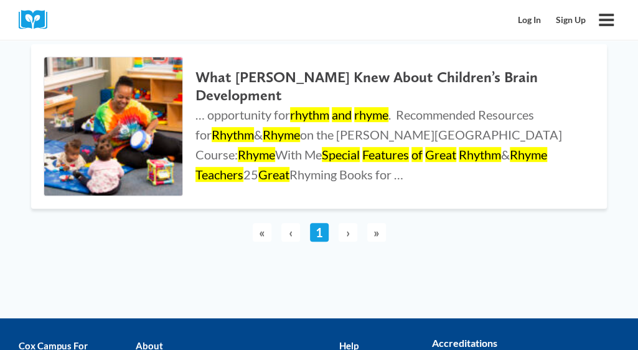
scroll to position [161, 0]
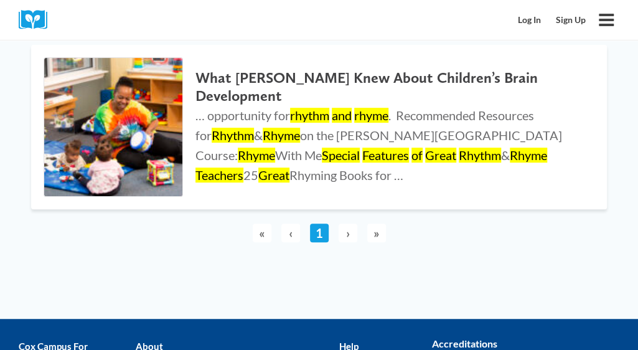
click at [345, 236] on span "›" at bounding box center [348, 233] width 19 height 19
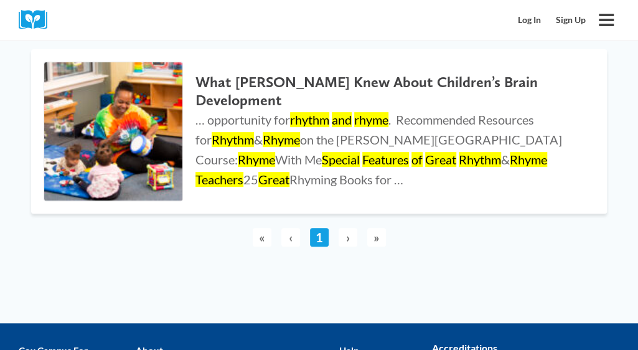
scroll to position [153, 0]
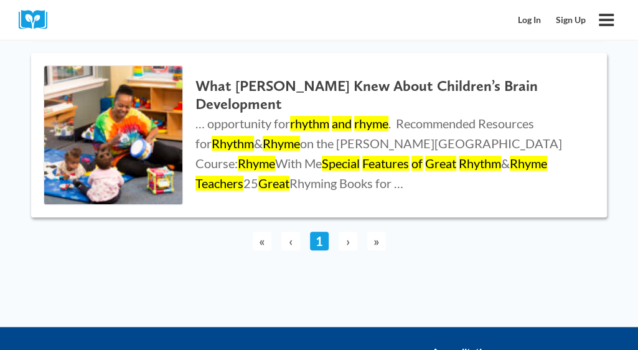
click at [472, 97] on h2 "What Dr. Seuss Knew About Children’s Brain Development" at bounding box center [389, 95] width 387 height 36
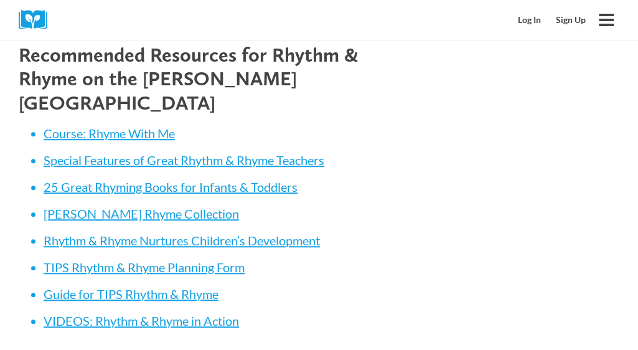
scroll to position [4082, 0]
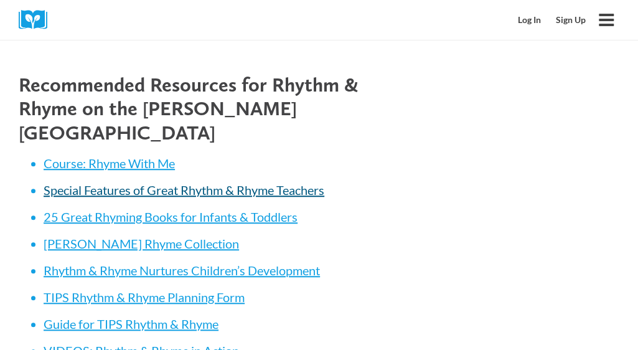
click at [148, 183] on span "Special Features of Great Rhythm & Rhyme Teachers" at bounding box center [184, 190] width 281 height 15
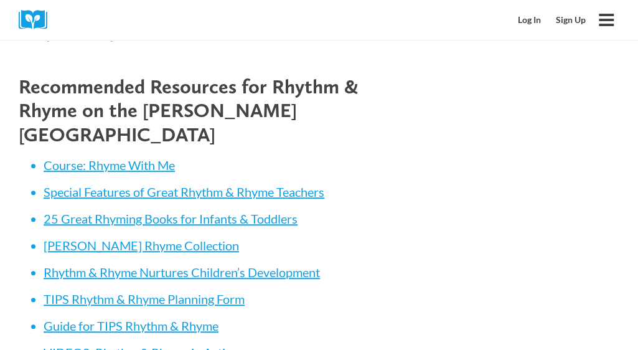
scroll to position [4082, 0]
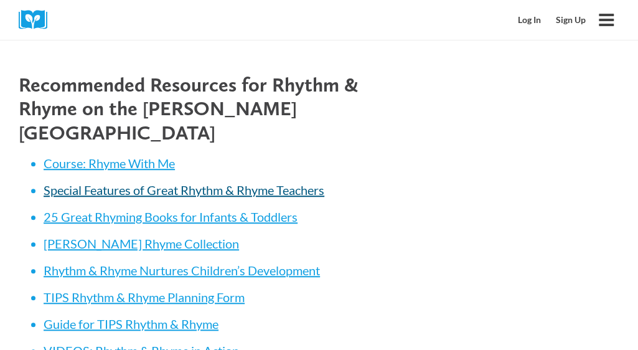
click at [305, 183] on span "Special Features of Great Rhythm & Rhyme Teachers" at bounding box center [184, 190] width 281 height 15
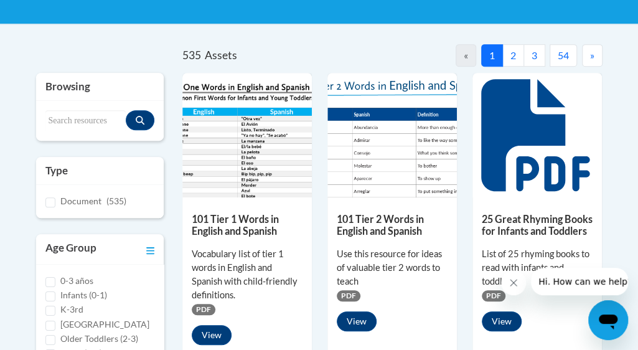
scroll to position [238, 0]
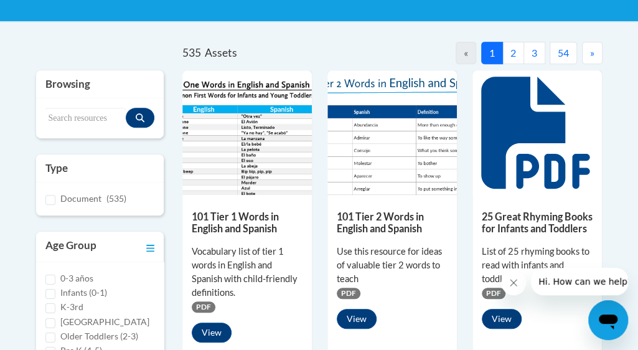
click at [518, 50] on button "2" at bounding box center [514, 53] width 22 height 22
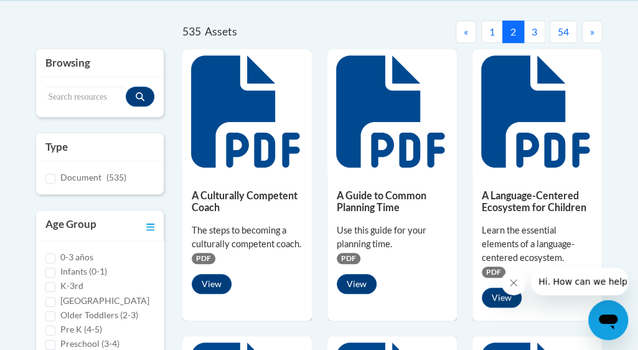
scroll to position [0, 0]
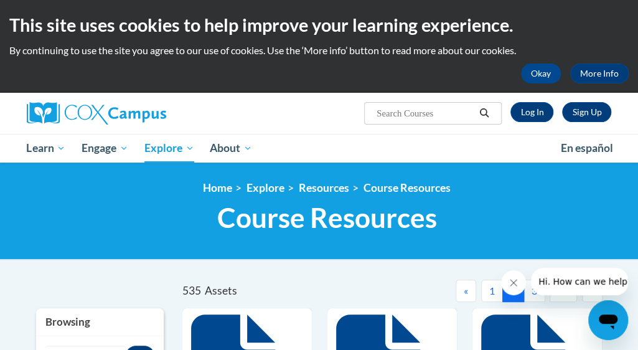
click at [431, 116] on input "Search..." at bounding box center [426, 113] width 100 height 15
click at [407, 186] on link "Course Resources" at bounding box center [407, 187] width 87 height 13
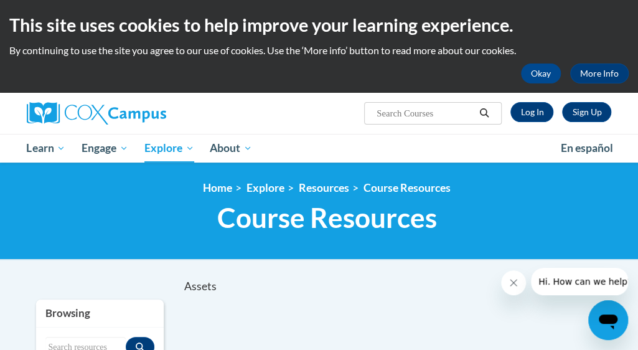
scroll to position [1, 0]
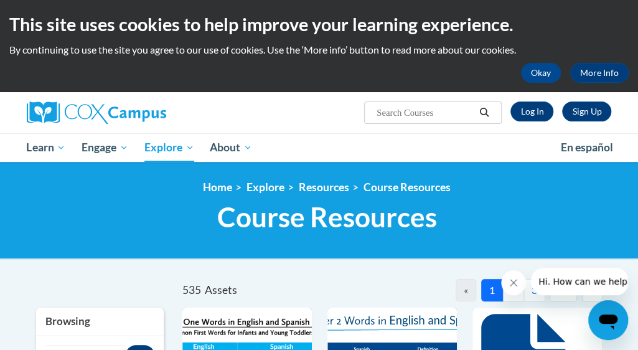
click at [436, 118] on input "Search..." at bounding box center [426, 112] width 100 height 15
type input "special"
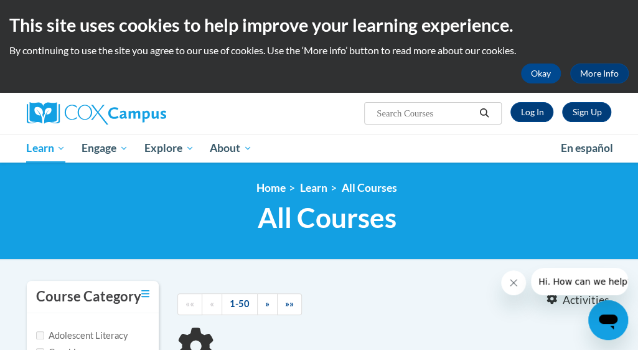
type input "special"
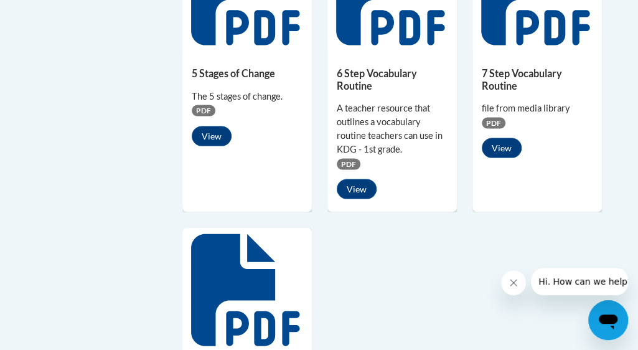
scroll to position [958, 0]
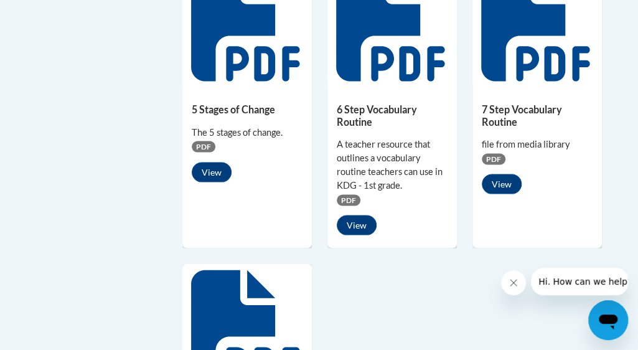
drag, startPoint x: 643, startPoint y: 51, endPoint x: 656, endPoint y: 226, distance: 175.5
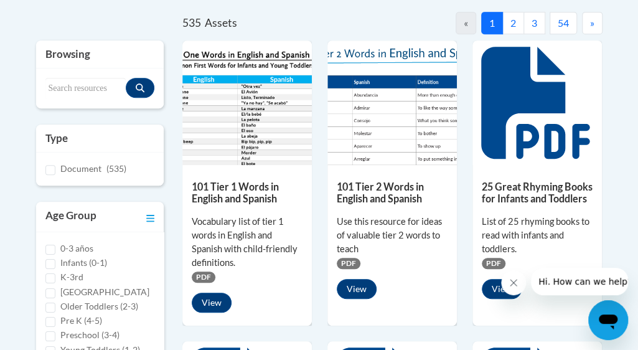
scroll to position [270, 0]
